Goal: Task Accomplishment & Management: Manage account settings

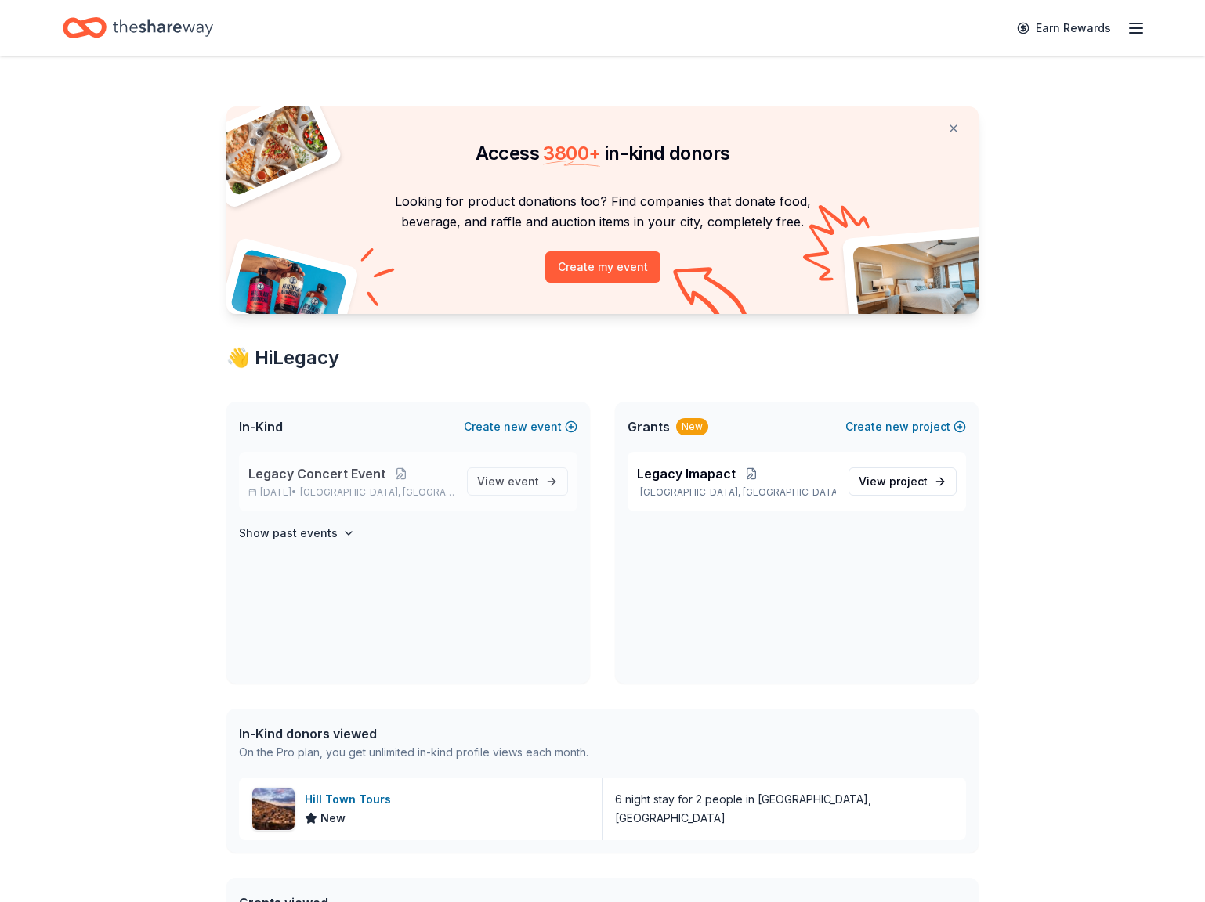
click at [417, 474] on p "Legacy Concert Event" at bounding box center [351, 473] width 206 height 19
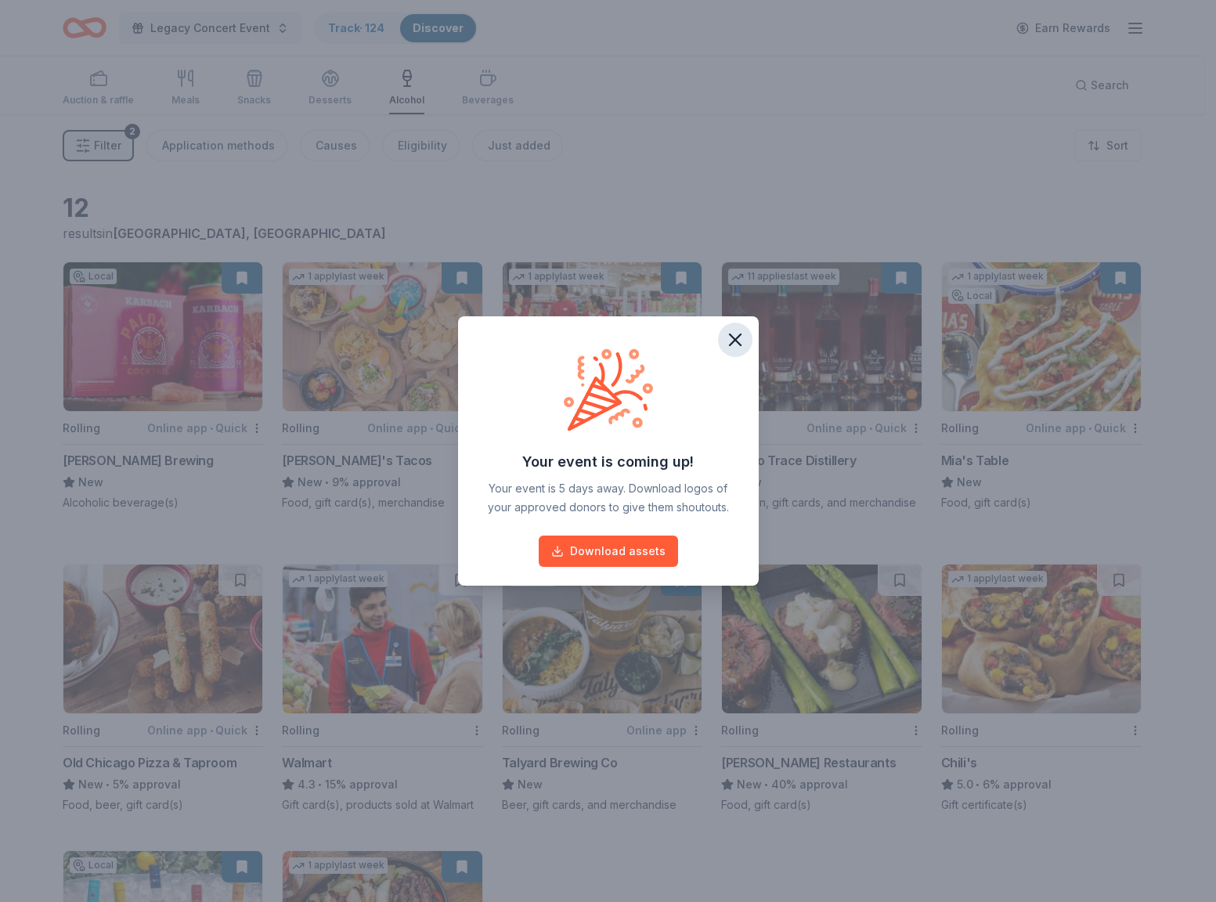
click at [740, 336] on icon "button" at bounding box center [735, 340] width 22 height 22
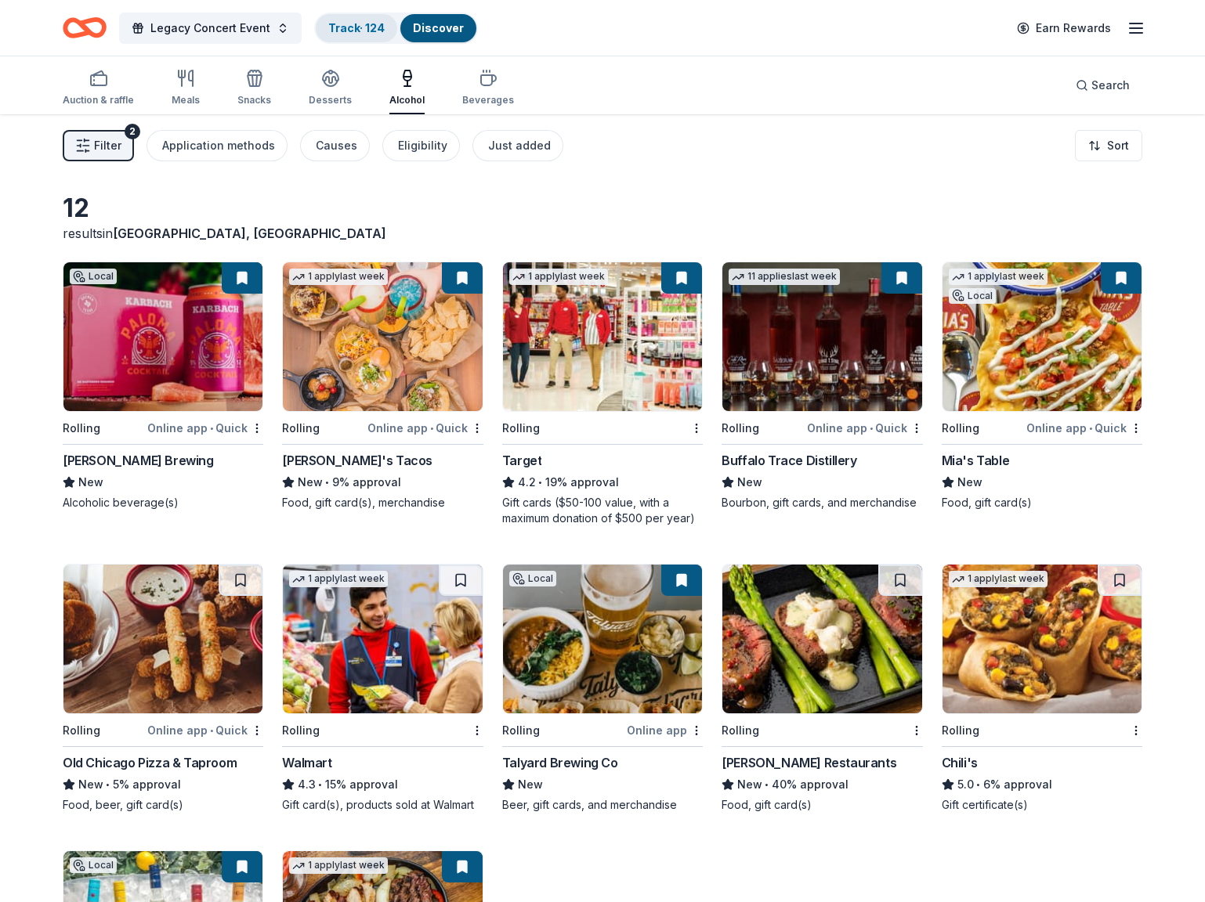
click at [347, 34] on div "Track · 124" at bounding box center [356, 28] width 81 height 28
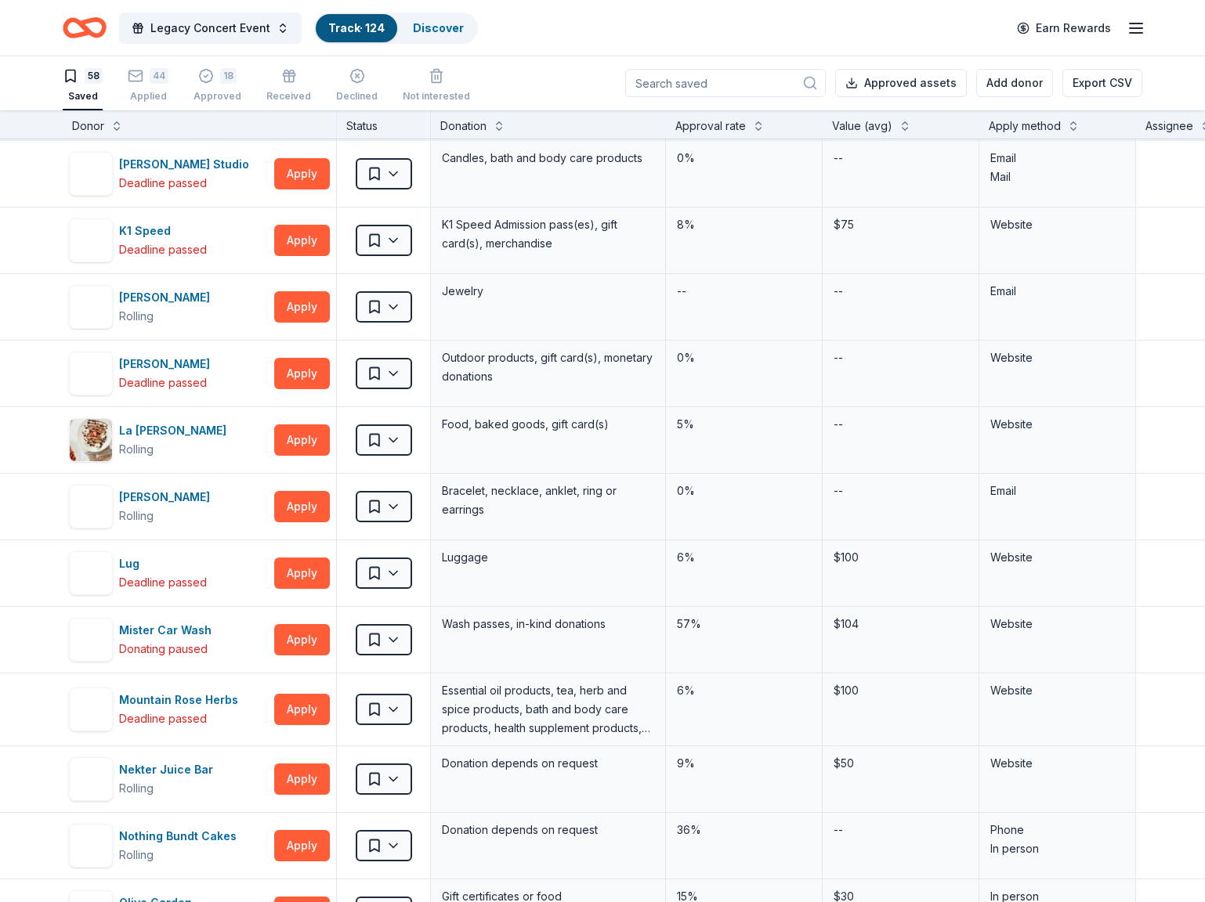
scroll to position [1402, 0]
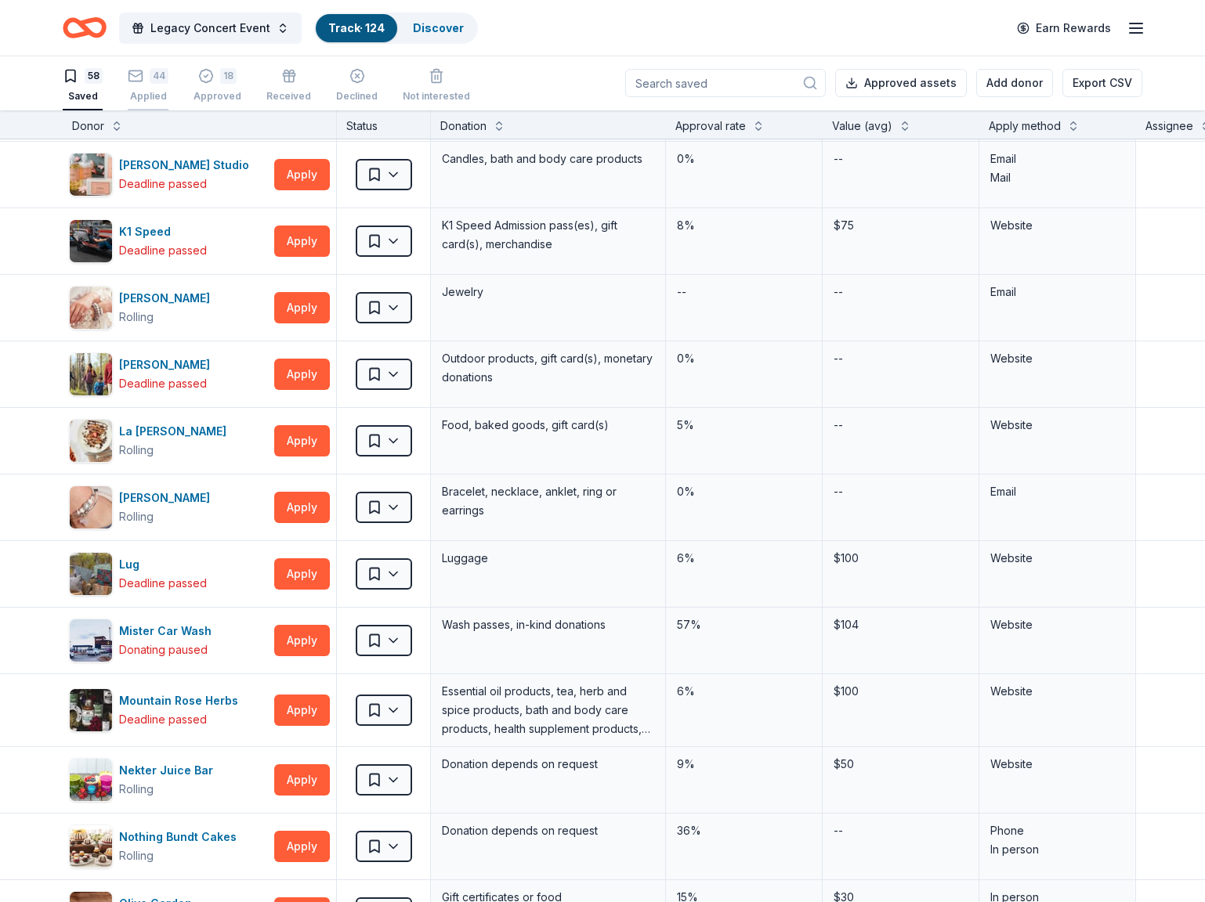
click at [154, 75] on div "44" at bounding box center [159, 76] width 19 height 16
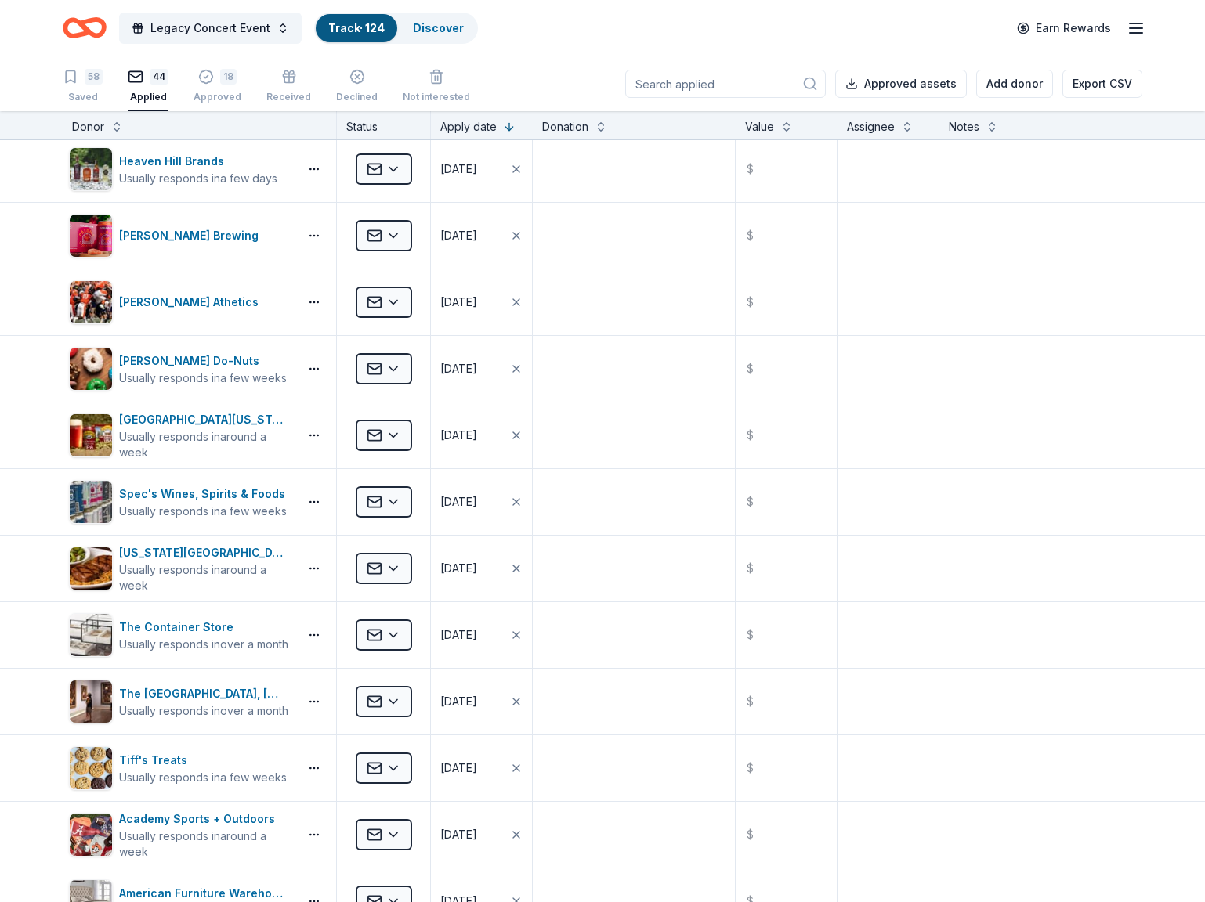
click at [107, 125] on div "Donor" at bounding box center [199, 126] width 255 height 19
click at [93, 125] on div "Donor" at bounding box center [88, 126] width 32 height 19
click at [114, 130] on button at bounding box center [116, 125] width 13 height 16
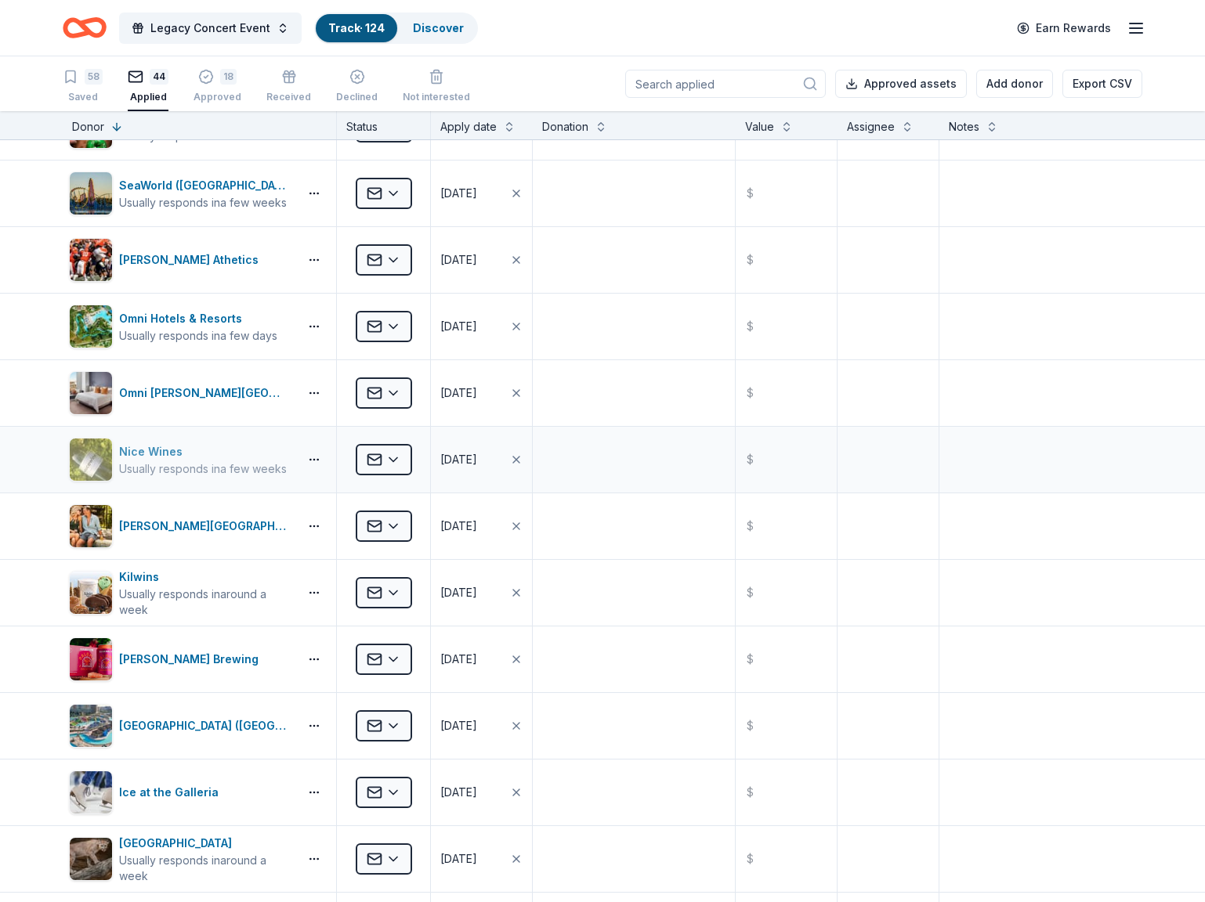
scroll to position [775, 0]
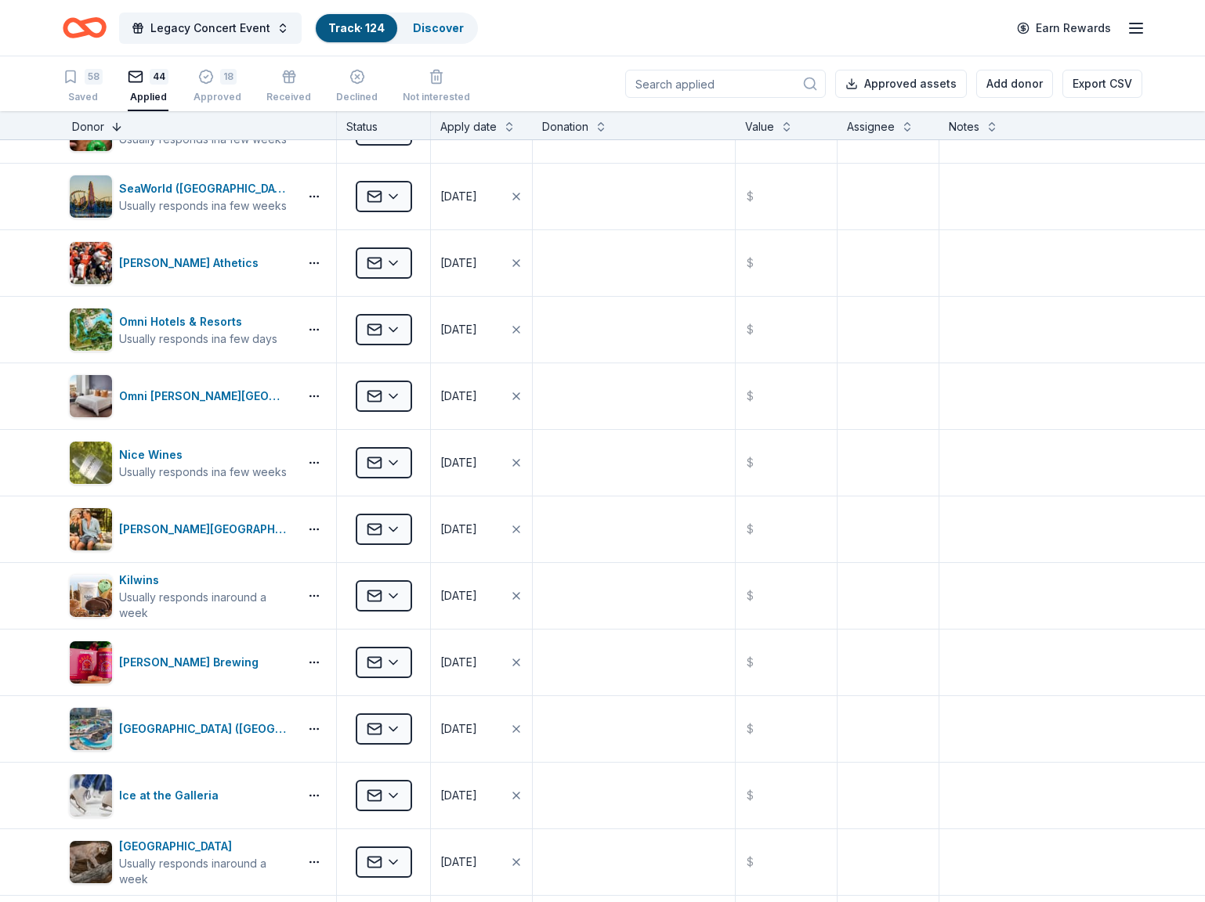
click at [117, 127] on button at bounding box center [116, 125] width 13 height 16
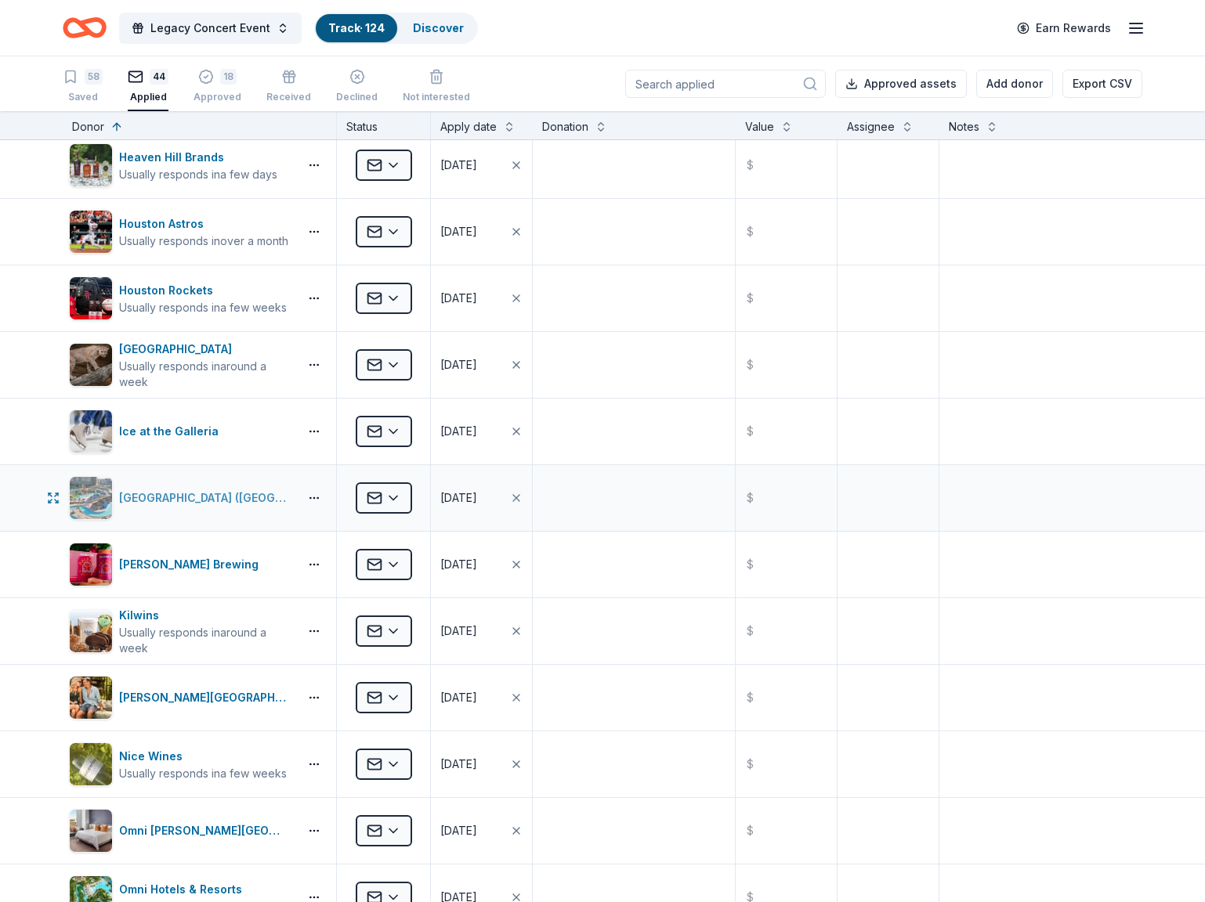
scroll to position [1227, 0]
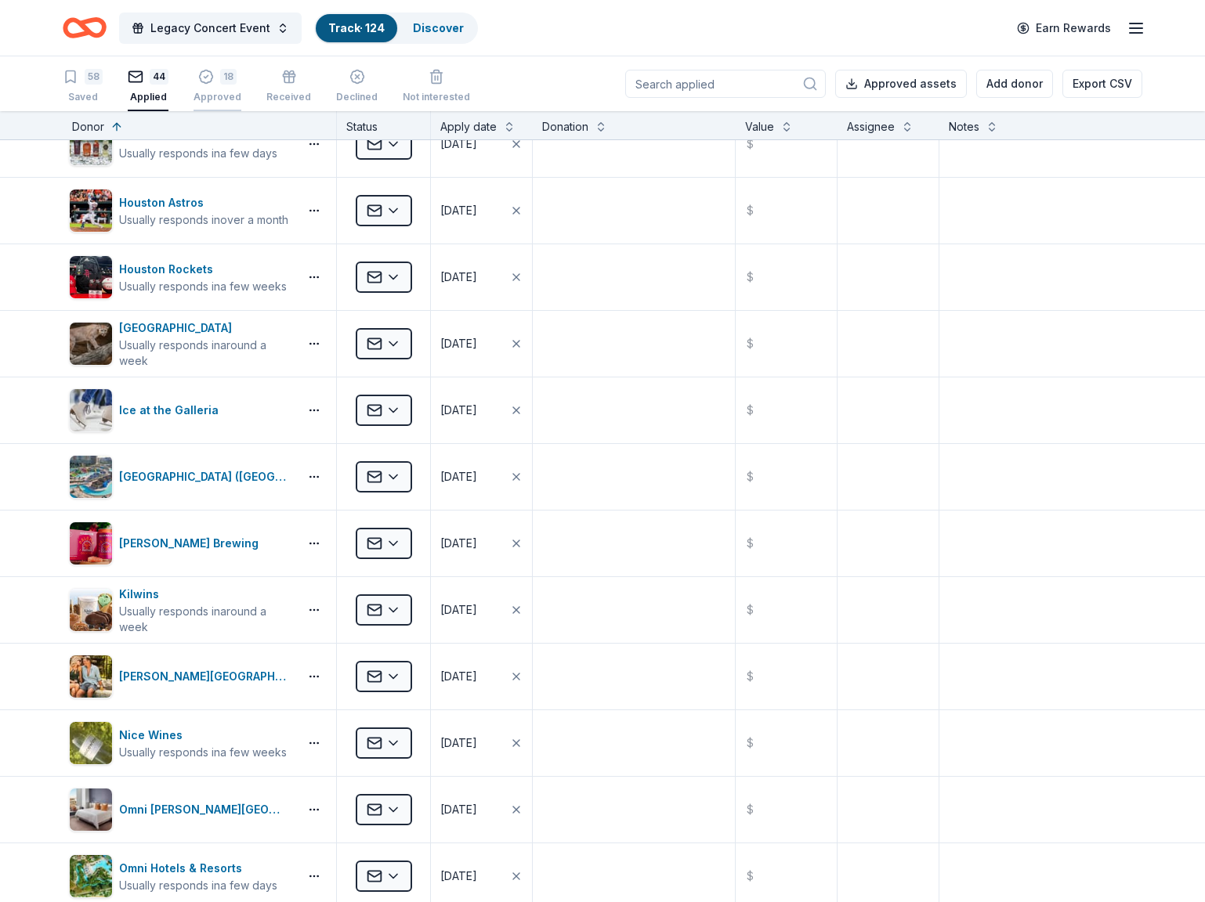
click at [220, 81] on div "18" at bounding box center [228, 77] width 16 height 16
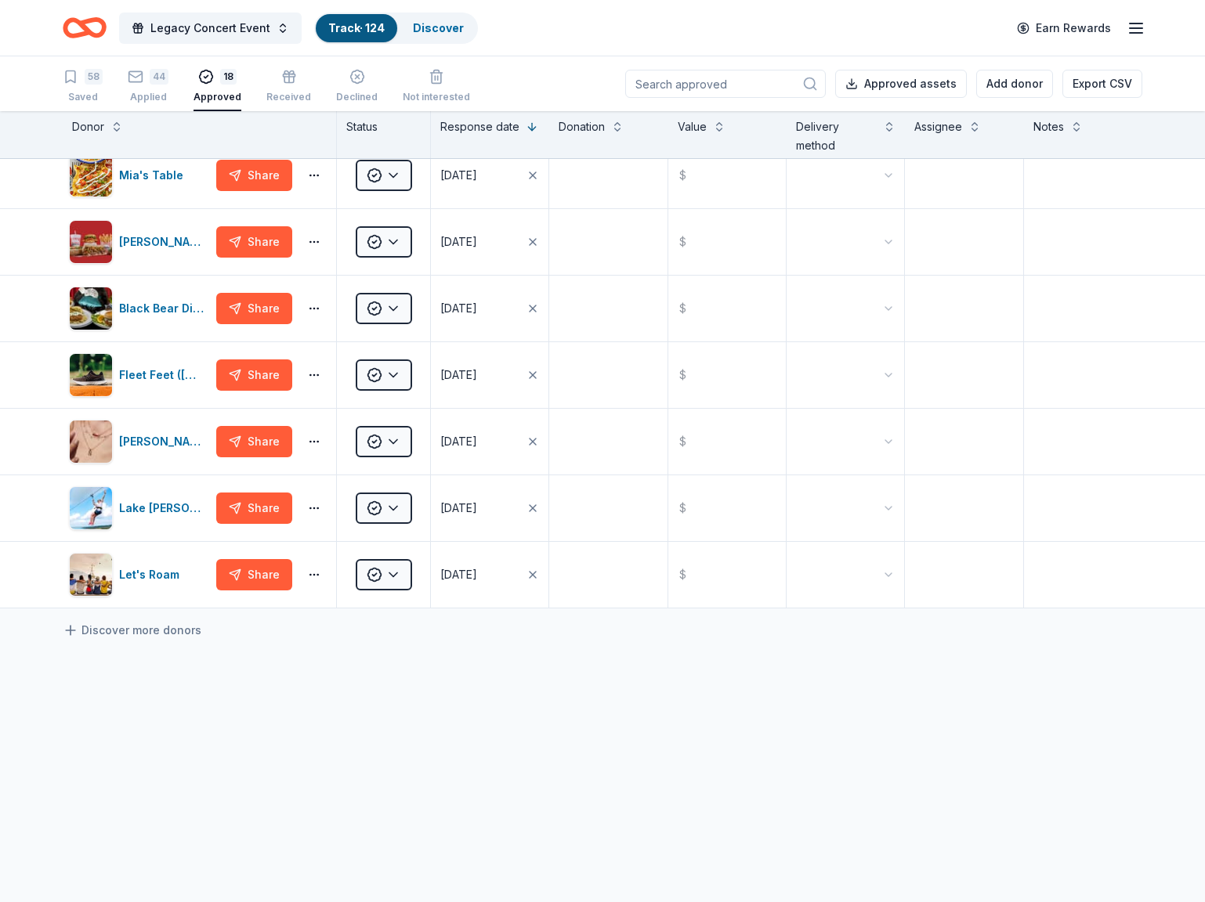
scroll to position [749, 0]
click at [121, 569] on div "Let's Roam" at bounding box center [152, 574] width 67 height 19
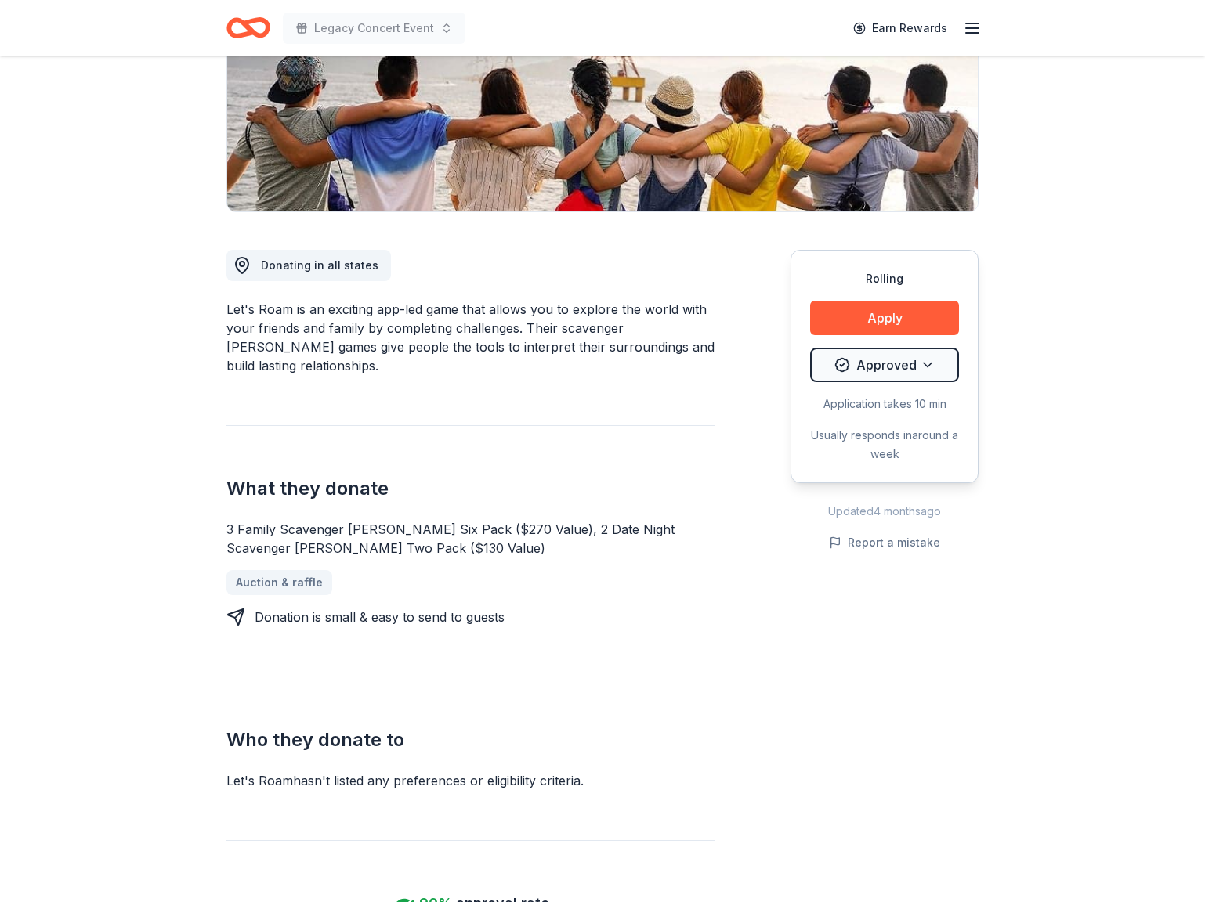
scroll to position [273, 0]
